Goal: Find contact information: Find contact information

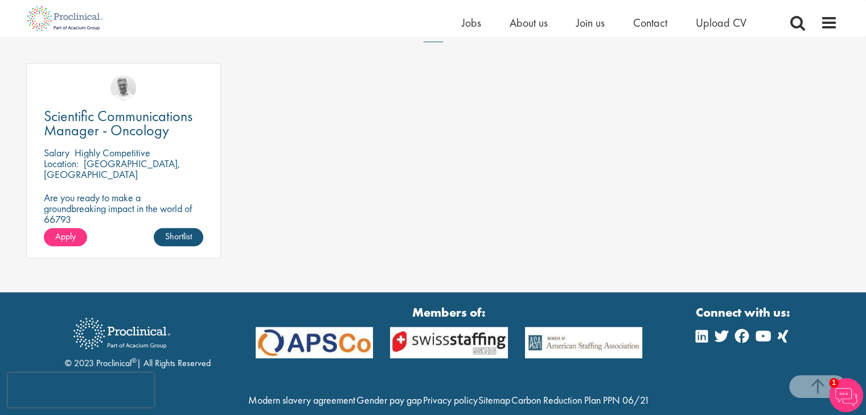
scroll to position [994, 0]
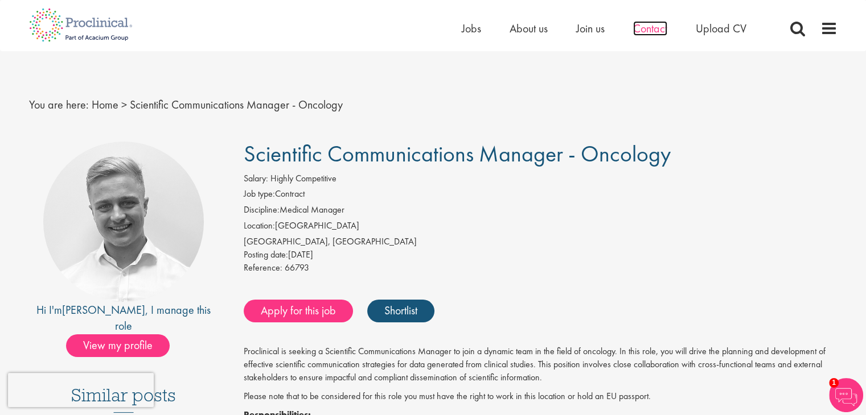
click at [645, 32] on span "Contact" at bounding box center [650, 28] width 34 height 15
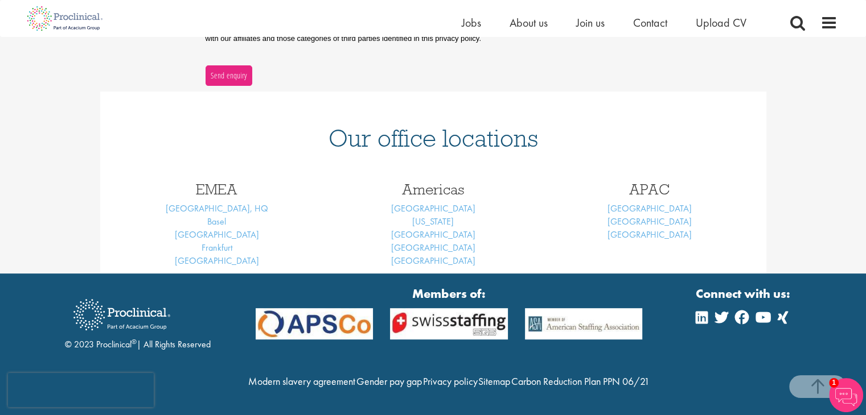
scroll to position [439, 0]
